Goal: Feedback & Contribution: Submit feedback/report problem

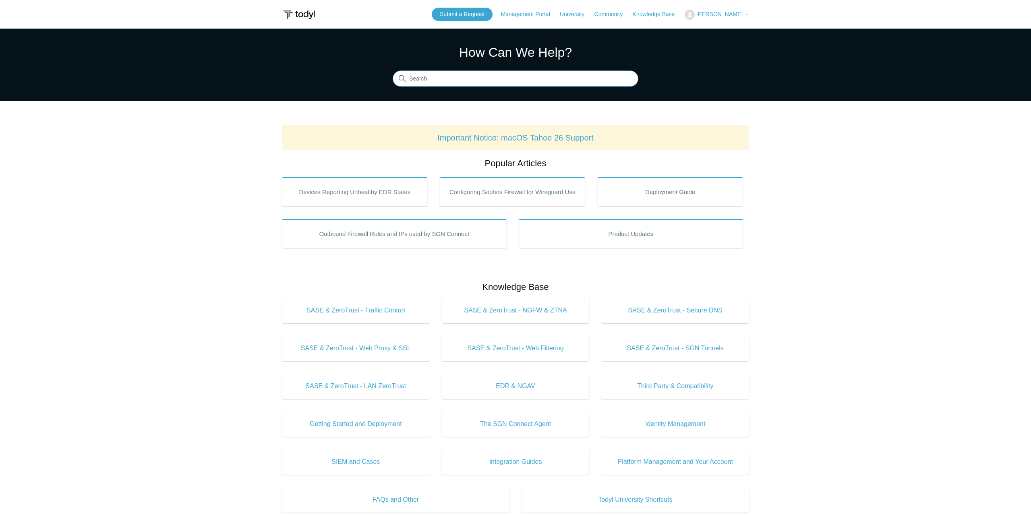
click at [474, 82] on input "Search" at bounding box center [516, 79] width 246 height 16
type input "107"
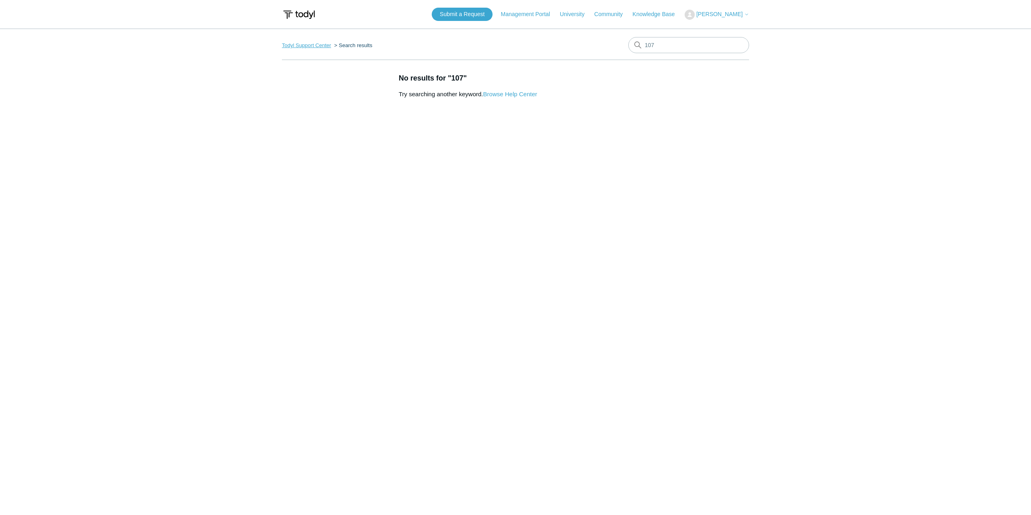
click at [307, 46] on link "Todyl Support Center" at bounding box center [306, 45] width 49 height 6
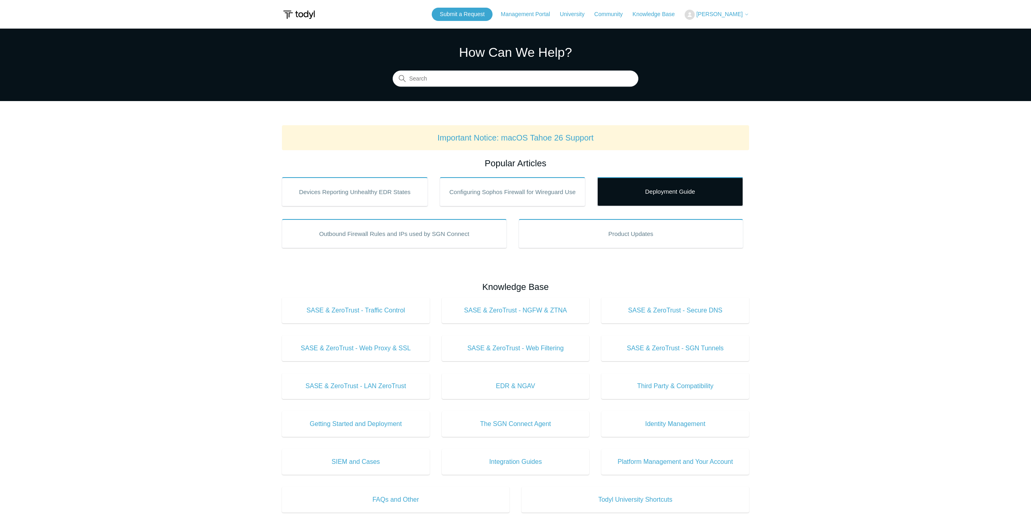
click at [672, 201] on link "Deployment Guide" at bounding box center [670, 191] width 146 height 29
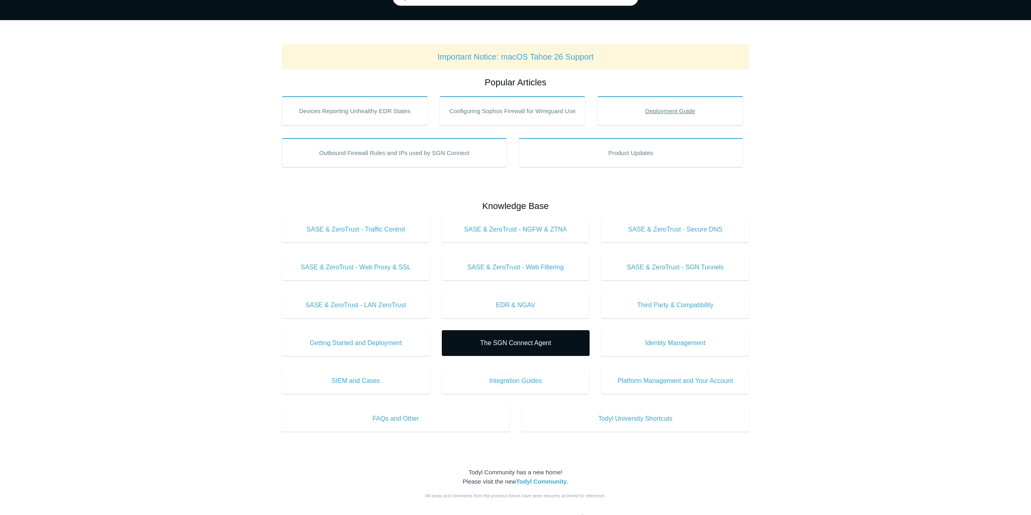
scroll to position [82, 0]
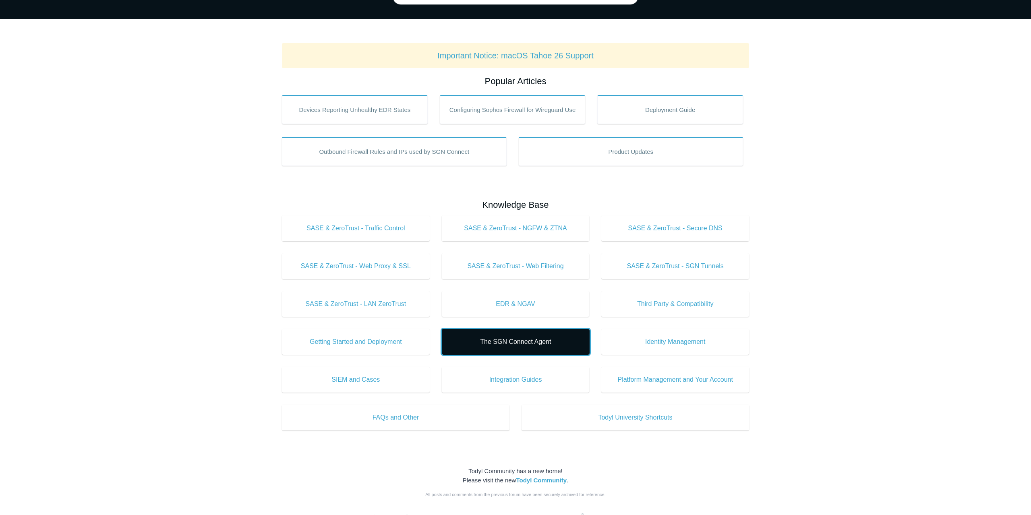
click at [537, 344] on span "The SGN Connect Agent" at bounding box center [516, 342] width 124 height 10
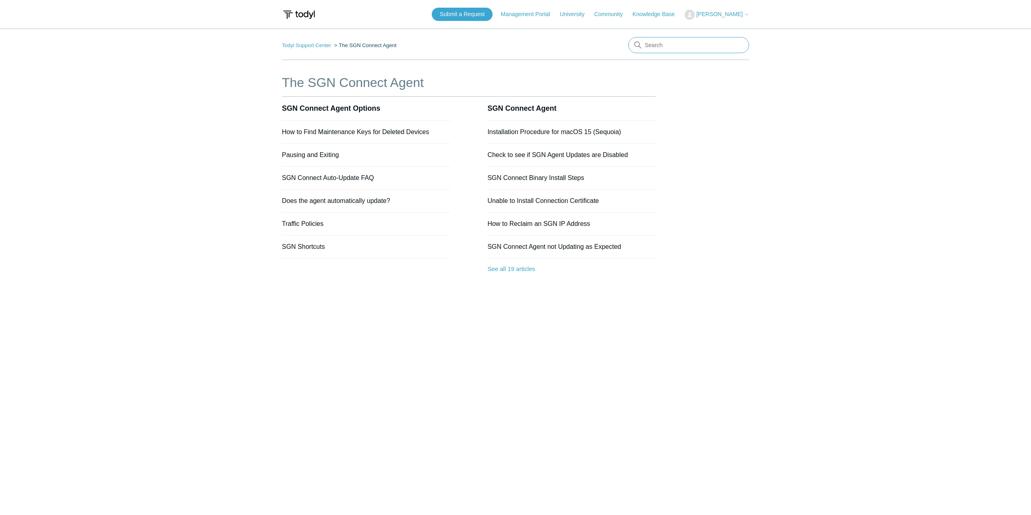
click at [659, 47] on input "Search" at bounding box center [688, 45] width 121 height 16
type input "elastic"
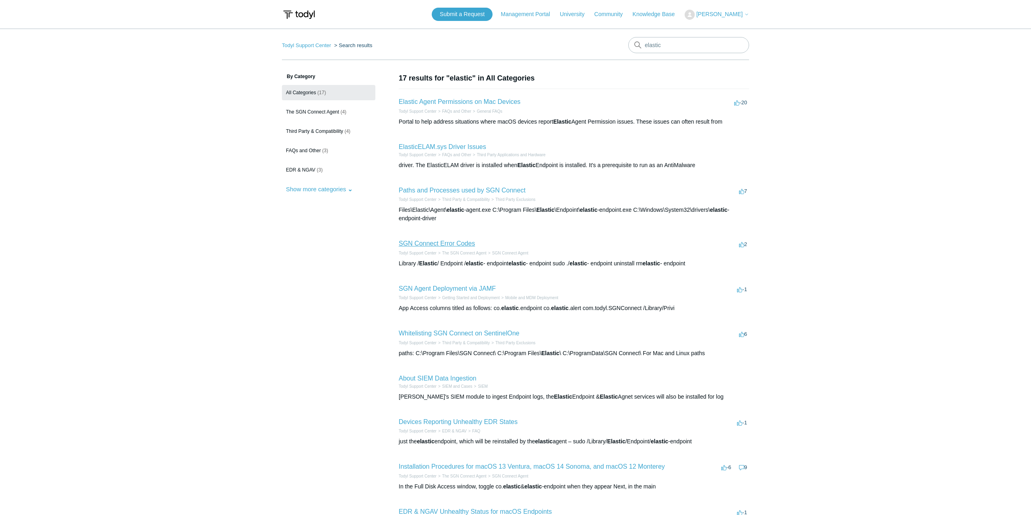
click at [459, 247] on link "SGN Connect Error Codes" at bounding box center [437, 243] width 76 height 7
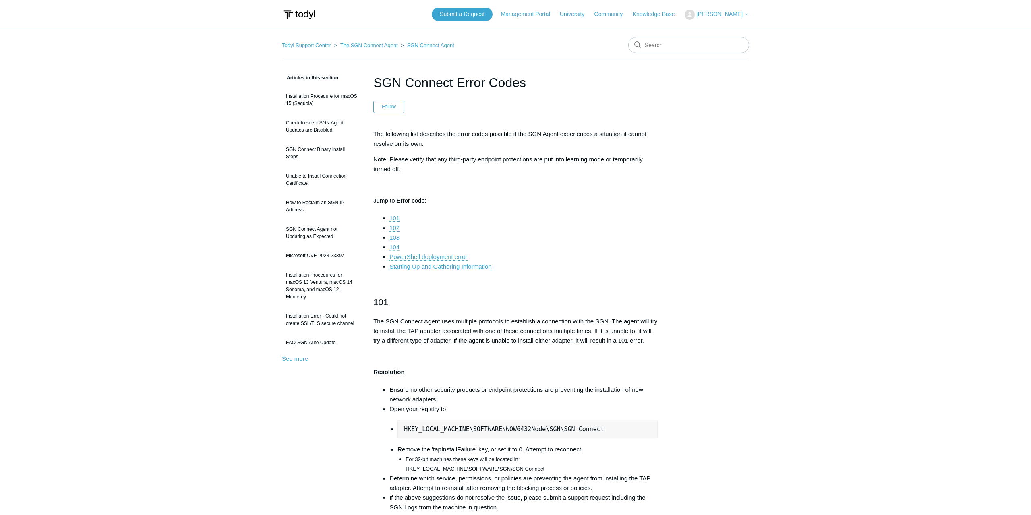
click at [394, 248] on link "104" at bounding box center [395, 247] width 10 height 7
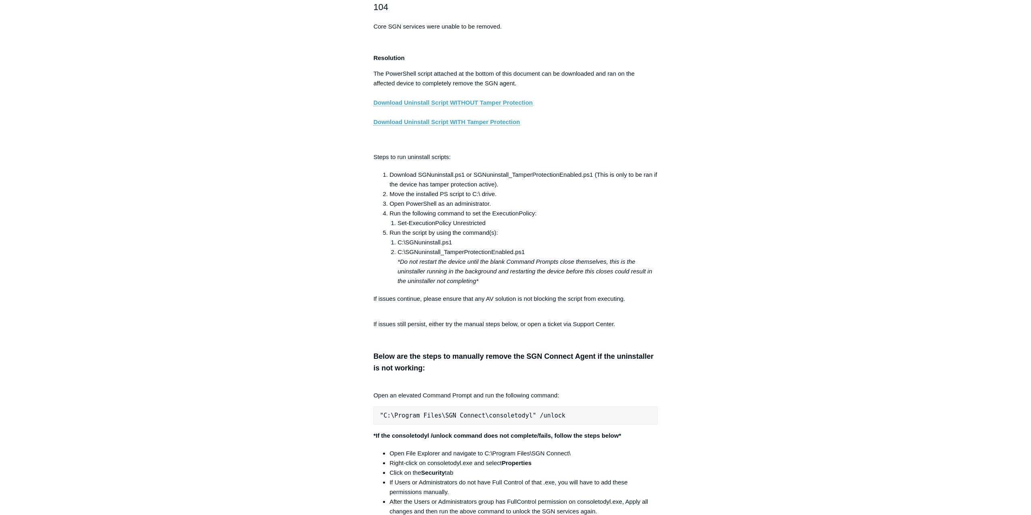
drag, startPoint x: 398, startPoint y: 253, endPoint x: 512, endPoint y: 253, distance: 114.0
click at [512, 253] on li "C:\SGNuninstall_TamperProtectionEnabled.ps1 *Do not restart the device until th…" at bounding box center [528, 266] width 260 height 39
drag, startPoint x: 529, startPoint y: 251, endPoint x: 399, endPoint y: 253, distance: 130.1
click at [399, 253] on li "C:\SGNuninstall_TamperProtectionEnabled.ps1 *Do not restart the device until th…" at bounding box center [528, 266] width 260 height 39
copy li "C:\SGNuninstall_TamperProtectionEnabled.ps1"
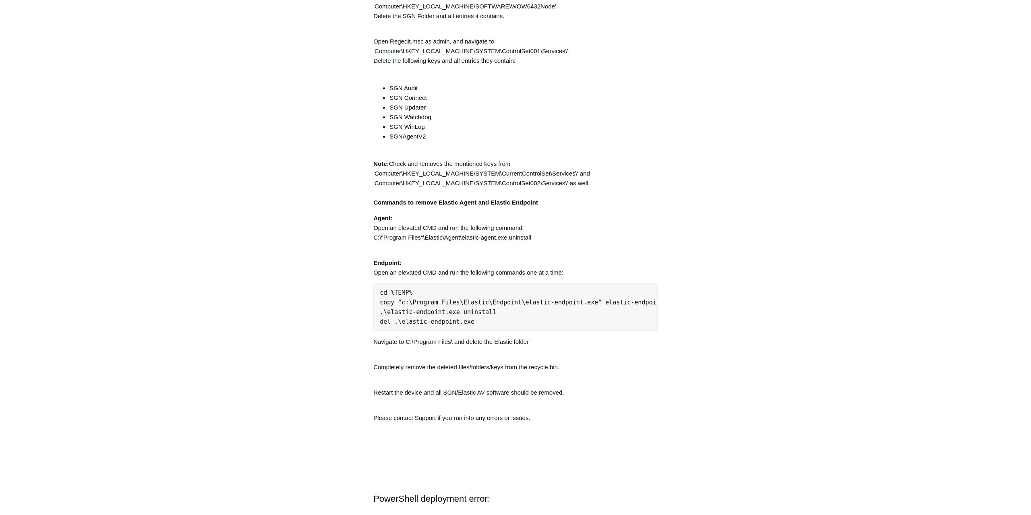
scroll to position [2032, 0]
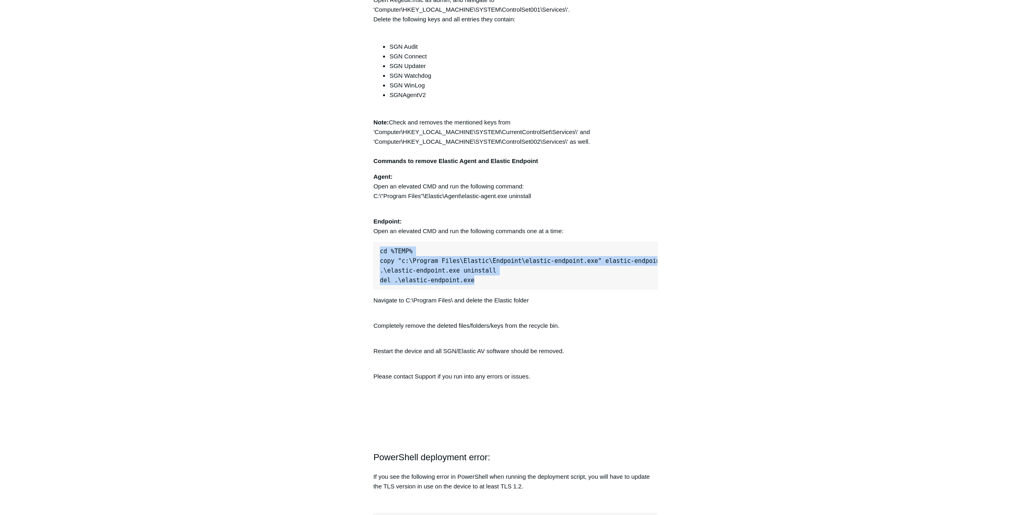
drag, startPoint x: 380, startPoint y: 251, endPoint x: 474, endPoint y: 284, distance: 99.1
click at [474, 284] on pre "cd %TEMP% copy "c:\Program Files\Elastic\Endpoint\elastic-endpoint.exe" elastic…" at bounding box center [515, 266] width 284 height 48
copy pre "cd %TEMP% copy "c:\Program Files\Elastic\Endpoint\elastic-endpoint.exe" elastic…"
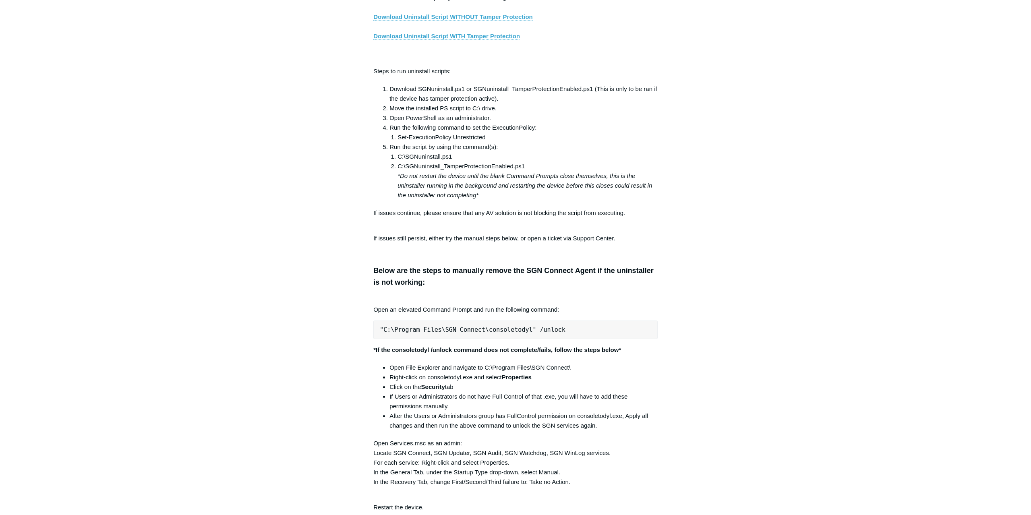
scroll to position [1374, 0]
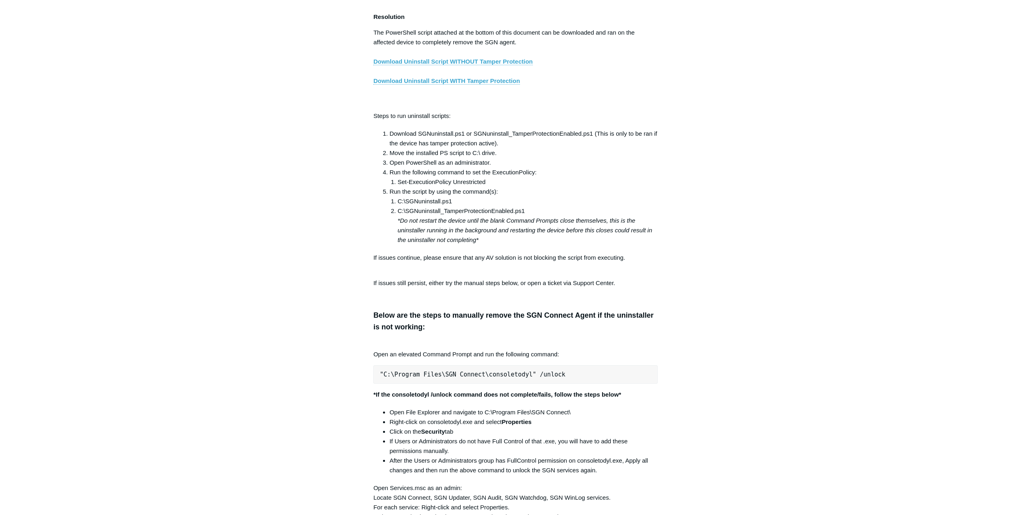
drag, startPoint x: 398, startPoint y: 209, endPoint x: 531, endPoint y: 215, distance: 133.9
click at [531, 215] on li "C:\SGNuninstall_TamperProtectionEnabled.ps1 *Do not restart the device until th…" at bounding box center [528, 225] width 260 height 39
drag, startPoint x: 524, startPoint y: 210, endPoint x: 398, endPoint y: 213, distance: 126.9
click at [398, 213] on li "C:\SGNuninstall_TamperProtectionEnabled.ps1 *Do not restart the device until th…" at bounding box center [528, 225] width 260 height 39
copy li "C:\SGNuninstall_TamperProtectionEnabled.ps1"
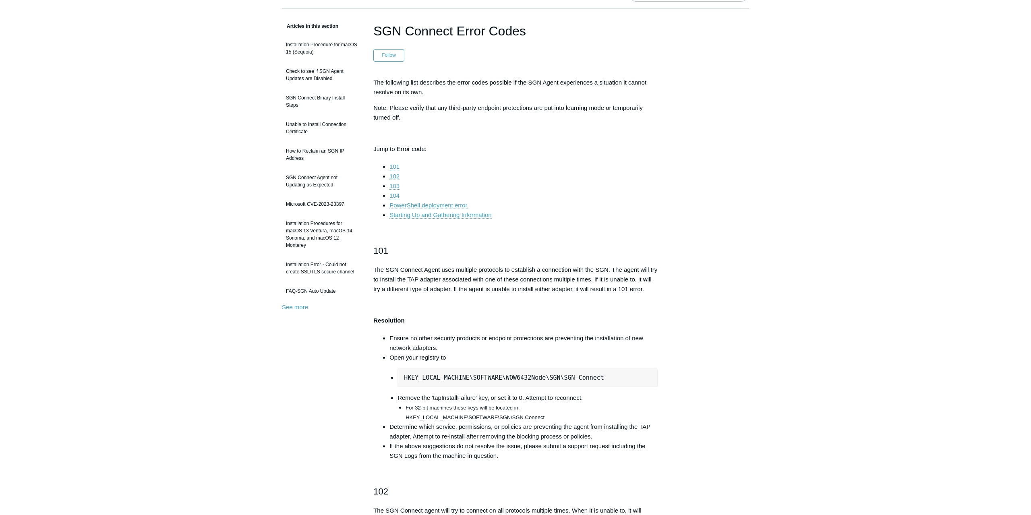
scroll to position [0, 0]
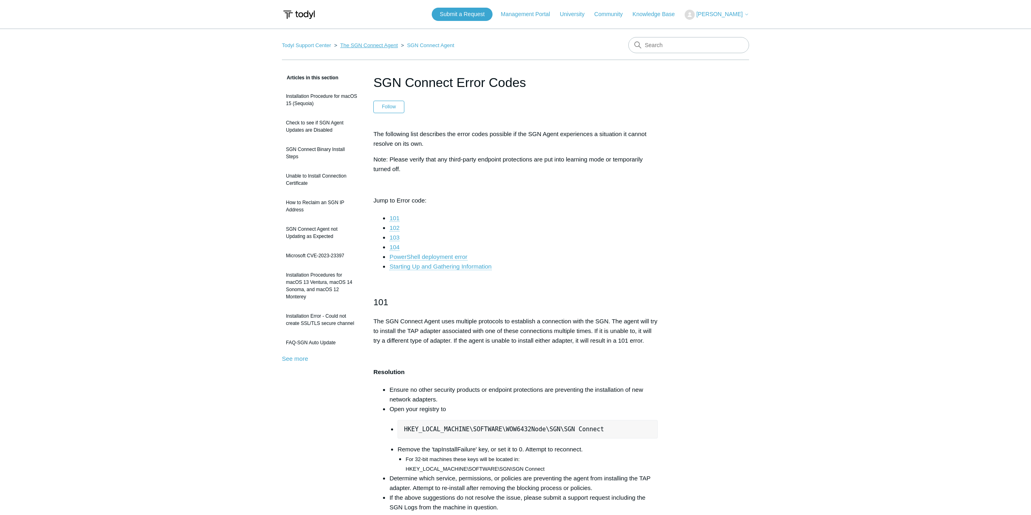
click at [383, 48] on link "The SGN Connect Agent" at bounding box center [369, 45] width 58 height 6
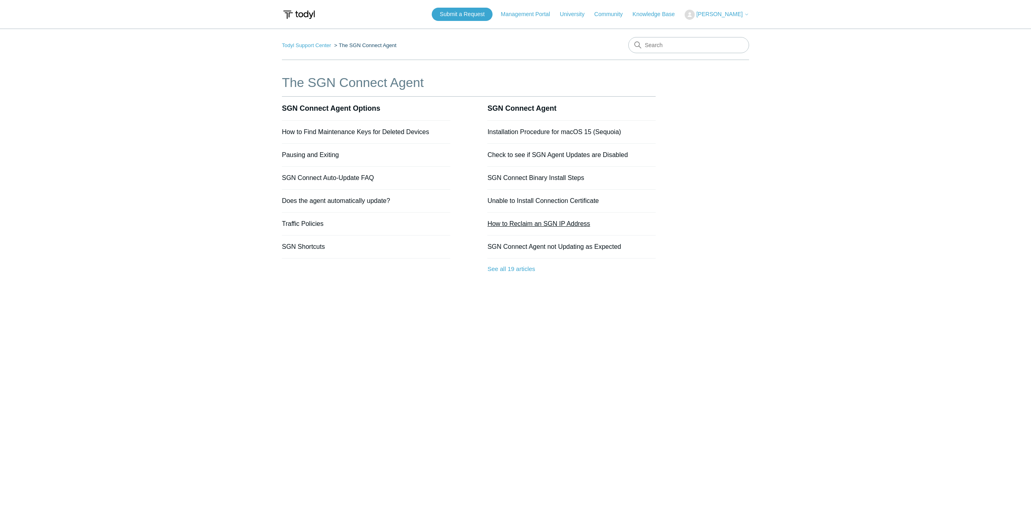
click at [524, 224] on link "How to Reclaim an SGN IP Address" at bounding box center [538, 223] width 103 height 7
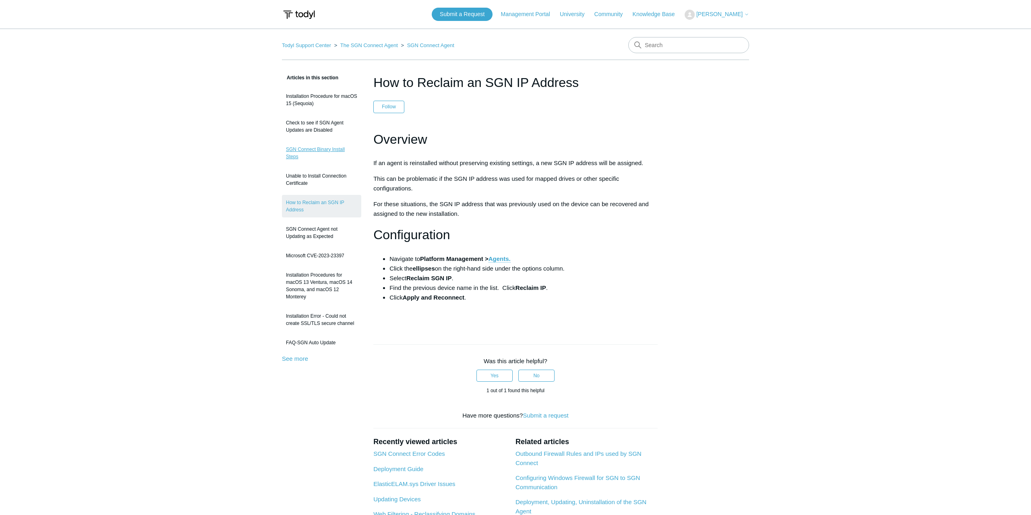
click at [315, 149] on link "SGN Connect Binary Install Steps" at bounding box center [321, 153] width 79 height 23
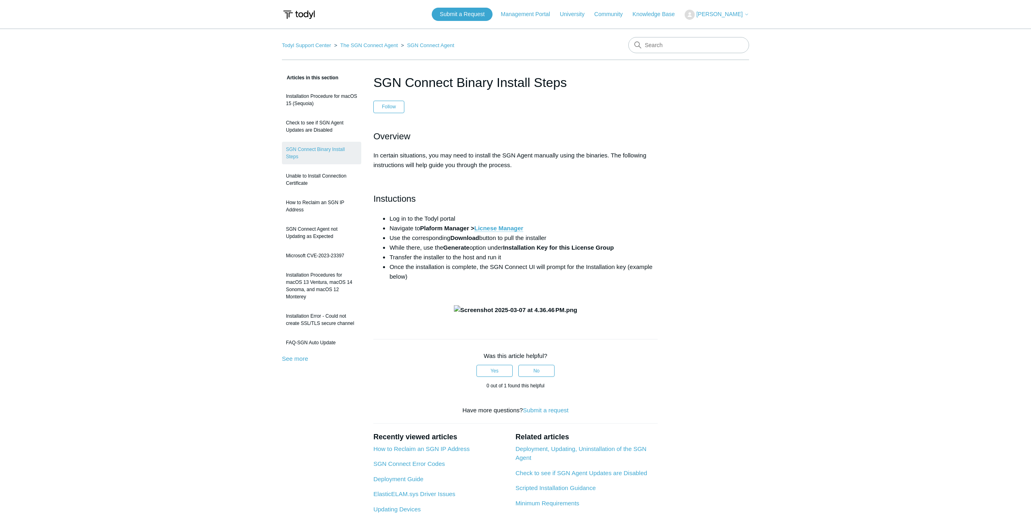
click at [724, 17] on span "[PERSON_NAME]" at bounding box center [719, 14] width 46 height 6
click at [724, 32] on link "My Support Requests" at bounding box center [724, 32] width 79 height 14
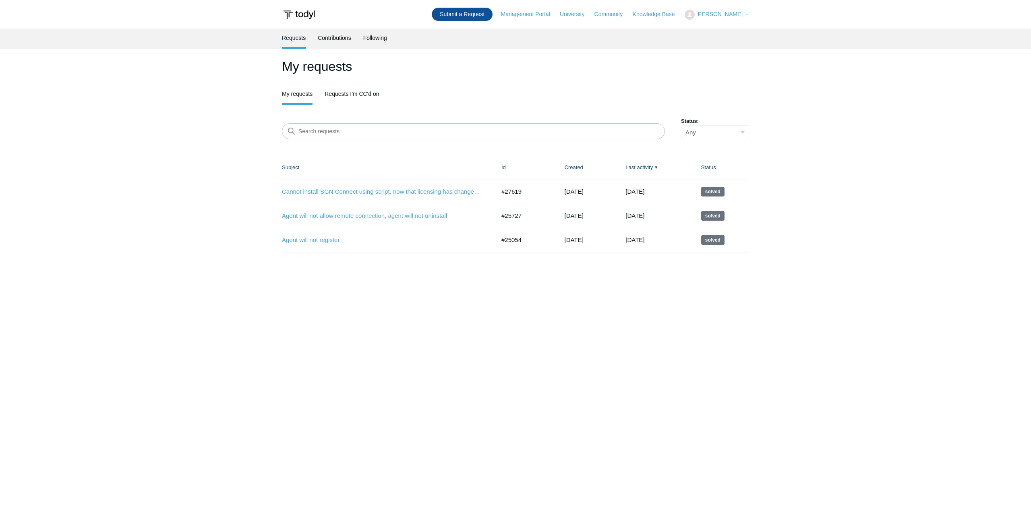
click at [477, 12] on link "Submit a Request" at bounding box center [462, 14] width 61 height 13
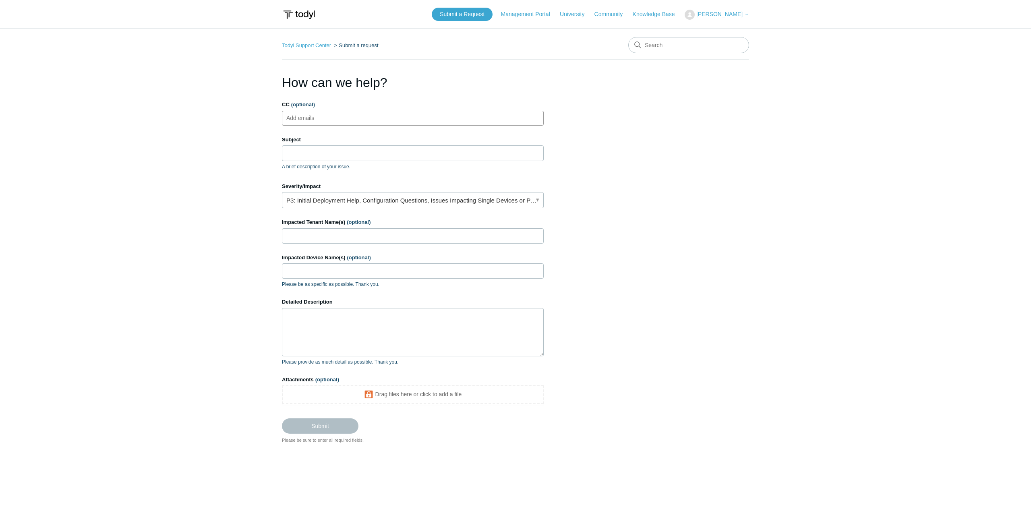
click at [343, 121] on ul "Add emails" at bounding box center [413, 118] width 262 height 15
click at [322, 151] on input "Subject" at bounding box center [413, 152] width 262 height 15
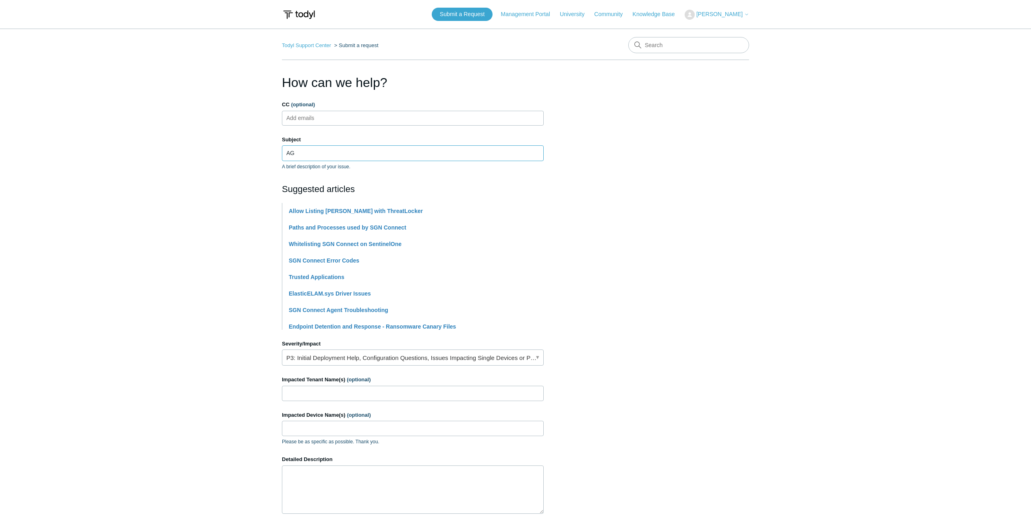
type input "A"
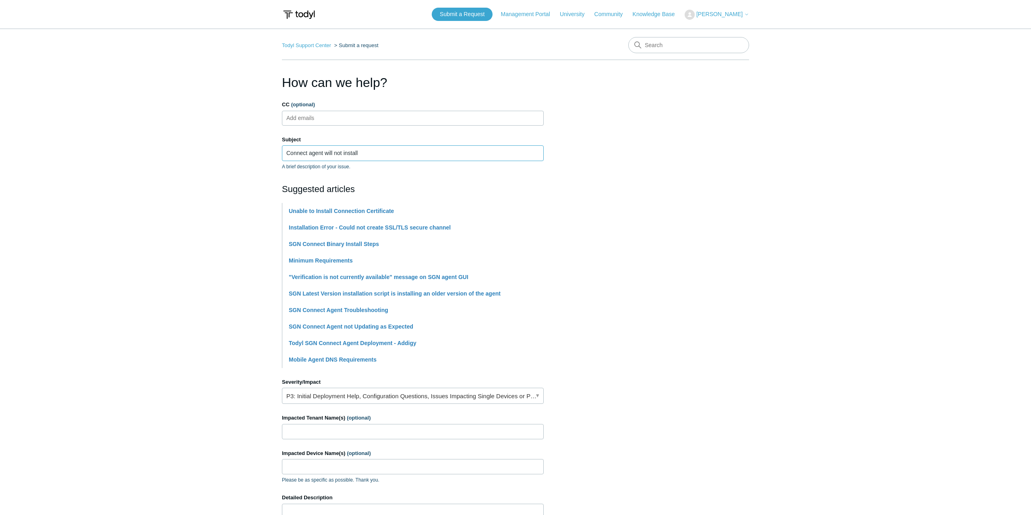
type input "Connect agent will not install"
click at [576, 223] on section "How can we help? CC (optional) Add emails Subject Connect agent will not instal…" at bounding box center [515, 356] width 467 height 567
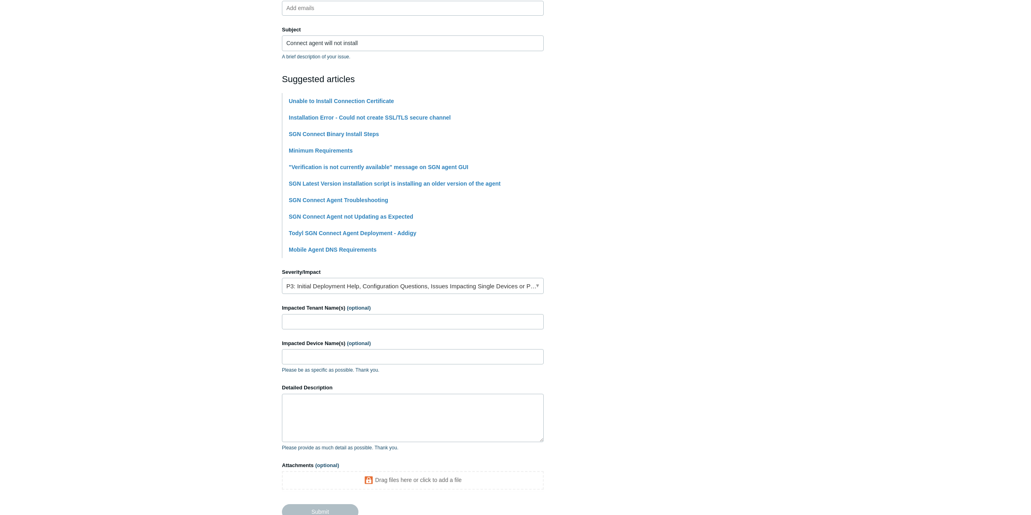
scroll to position [164, 0]
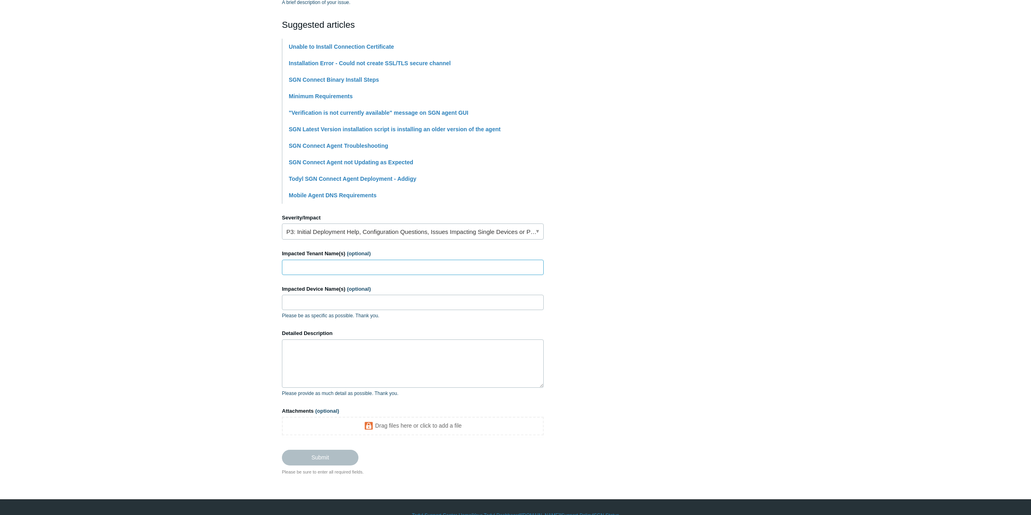
click at [335, 265] on input "Impacted Tenant Name(s) (optional)" at bounding box center [413, 267] width 262 height 15
type input "L"
click at [298, 303] on input "Impacted Device Name(s) (optional)" at bounding box center [413, 302] width 262 height 15
paste input "DESKTOP-7DD3CDE"
type input "DESKTOP-7DD3CDE"
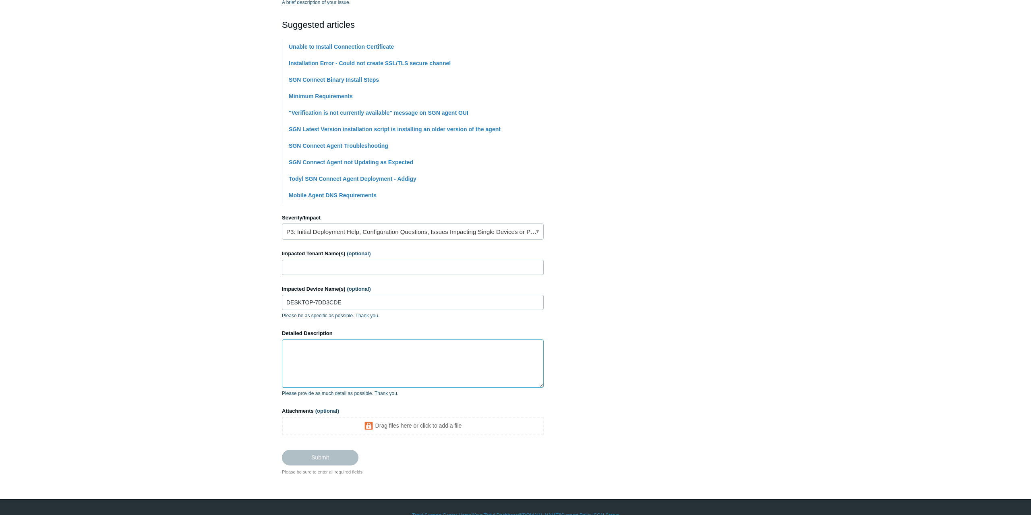
click at [308, 351] on textarea "Detailed Description" at bounding box center [413, 364] width 262 height 48
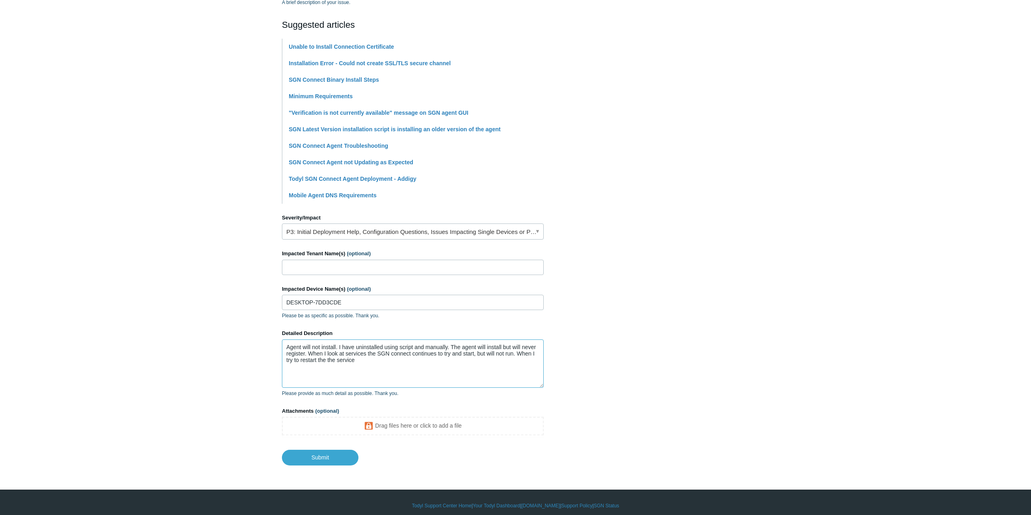
click at [373, 364] on textarea "Agent will not install. I have uninstalled using script and manually. The agent…" at bounding box center [413, 364] width 262 height 48
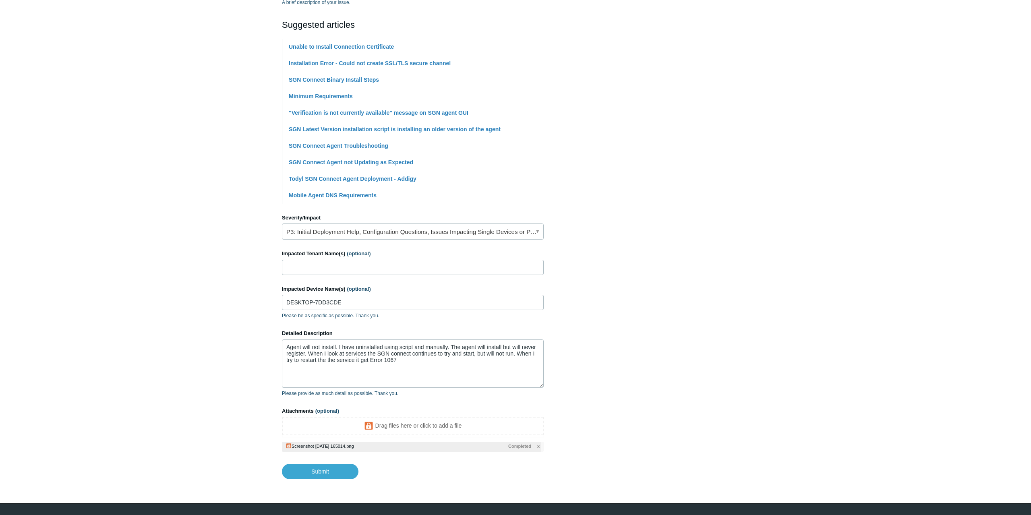
click at [451, 346] on textarea "Agent will not install. I have uninstalled using script and manually. The agent…" at bounding box center [413, 364] width 262 height 48
click at [450, 348] on textarea "Agent will not install. I have uninstalled using script and manually. The agent…" at bounding box center [413, 364] width 262 height 48
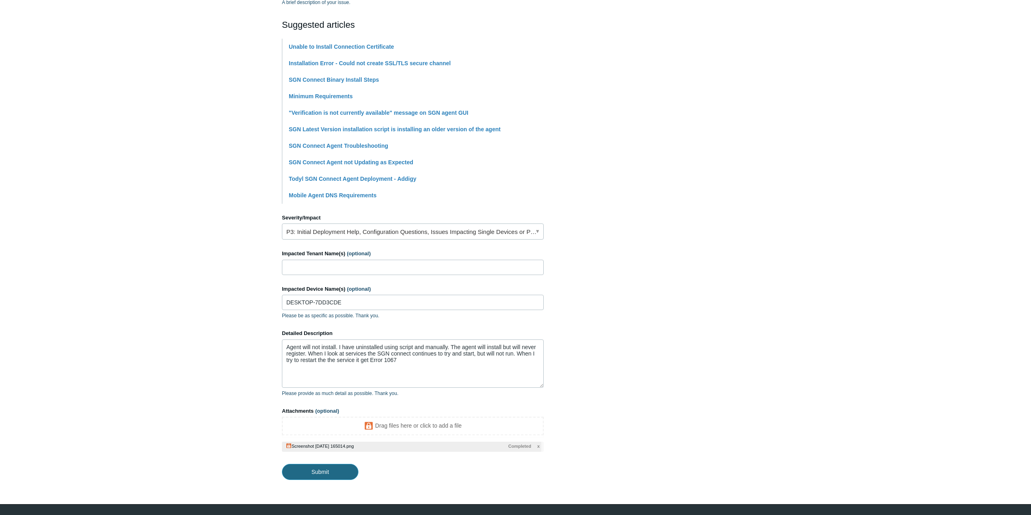
click at [334, 471] on input "Submit" at bounding box center [320, 472] width 77 height 16
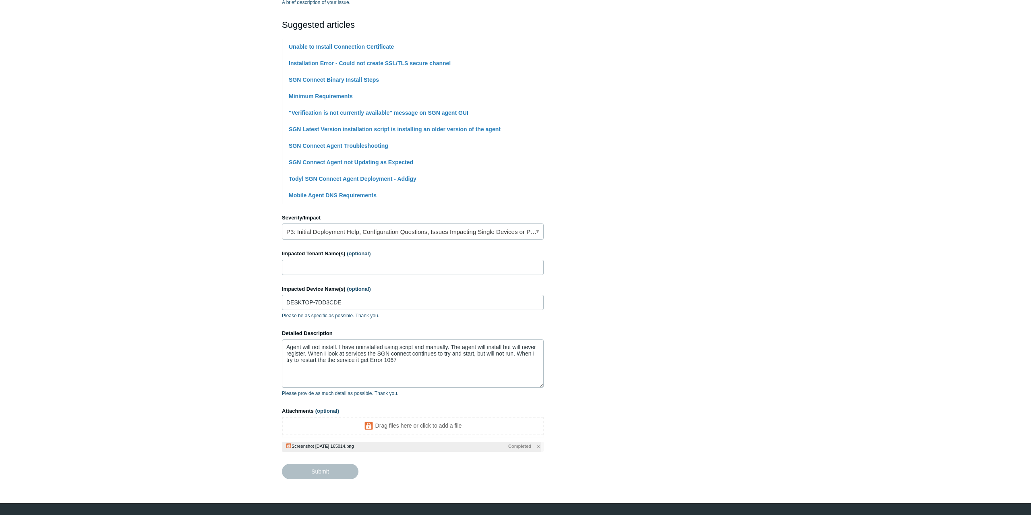
type textarea "Agent will not install. I have uninstalled using script and manually. The agent…"
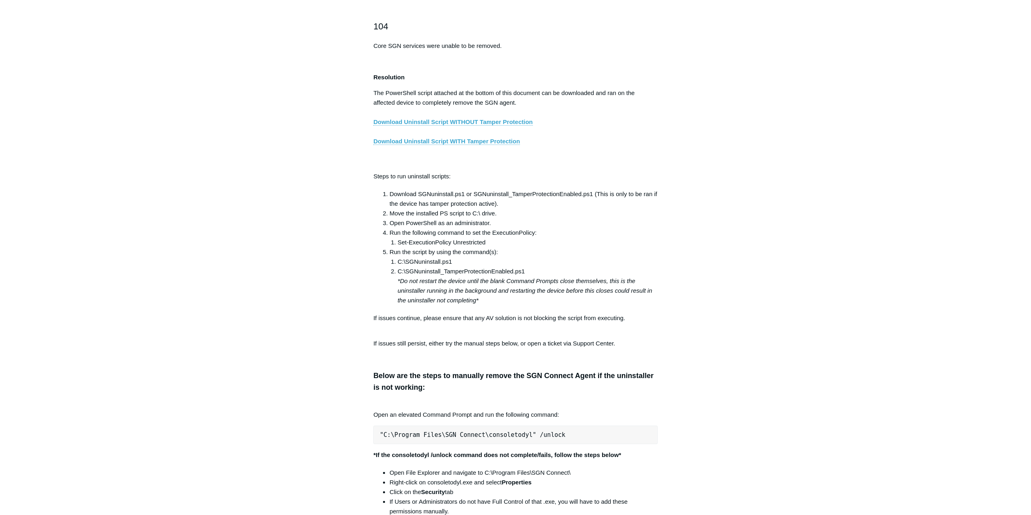
scroll to position [1315, 0]
drag, startPoint x: 398, startPoint y: 269, endPoint x: 530, endPoint y: 273, distance: 131.8
click at [530, 273] on li "C:\SGNuninstall_TamperProtectionEnabled.ps1 *Do not restart the device until th…" at bounding box center [528, 285] width 260 height 39
copy li "C:\SGNuninstall_TamperProtectionEnabled.ps1"
